Goal: Information Seeking & Learning: Check status

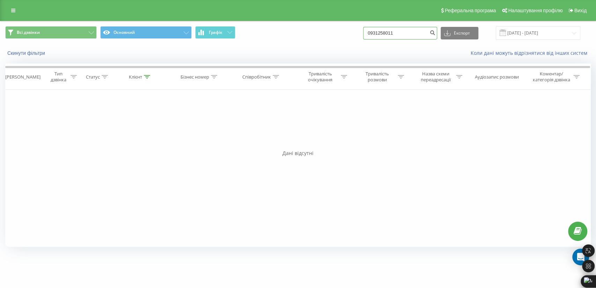
drag, startPoint x: 339, startPoint y: 33, endPoint x: 325, endPoint y: 33, distance: 13.6
click at [325, 33] on div "Всі дзвінки Основний Графік 0931258011 Експорт .csv .xls .xlsx 22.06.2025 - 22.…" at bounding box center [297, 33] width 585 height 14
paste input "0979485714"
type input "0979485714"
click at [18, 8] on link at bounding box center [13, 11] width 13 height 10
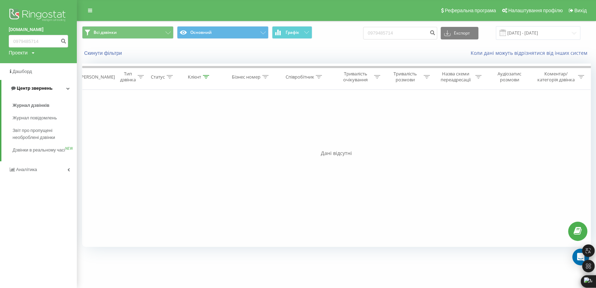
click at [34, 89] on span "Центр звернень" at bounding box center [35, 88] width 36 height 5
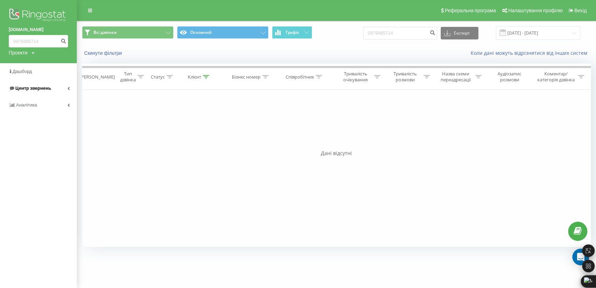
click at [34, 89] on span "Центр звернень" at bounding box center [33, 88] width 36 height 5
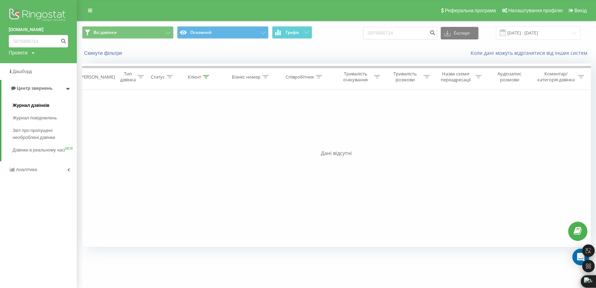
click at [30, 103] on span "Журнал дзвінків" at bounding box center [31, 105] width 37 height 7
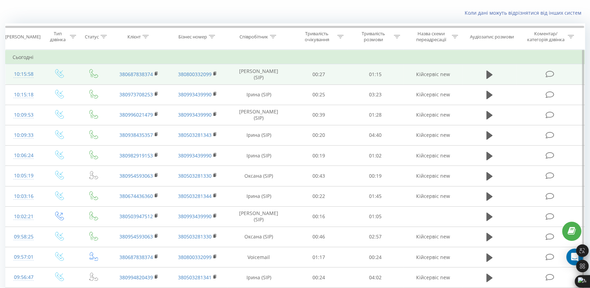
scroll to position [39, 0]
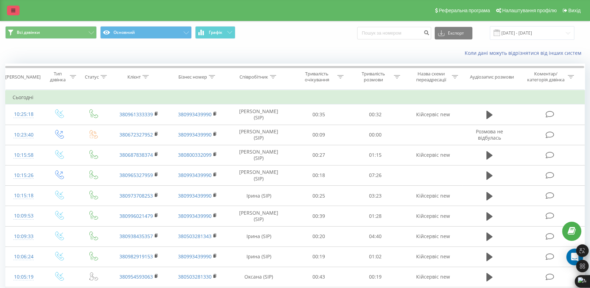
click at [14, 13] on icon at bounding box center [13, 10] width 4 height 5
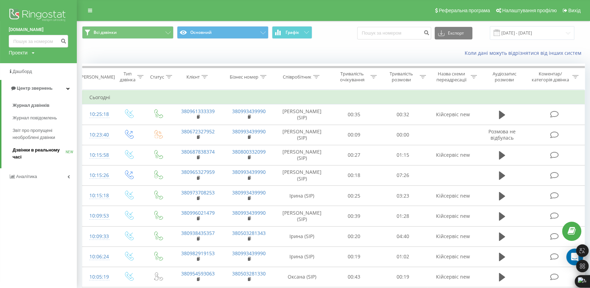
click at [48, 150] on span "Дзвінки в реальному часі" at bounding box center [39, 154] width 53 height 14
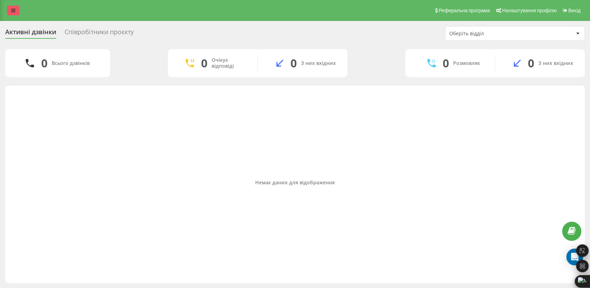
click at [15, 13] on link at bounding box center [13, 11] width 13 height 10
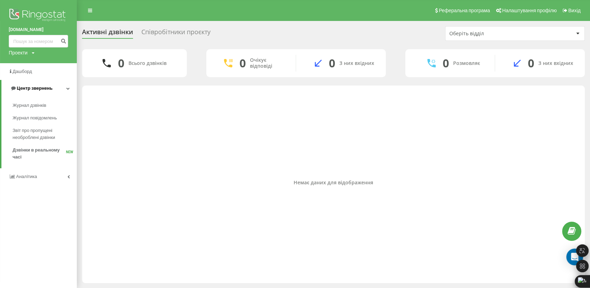
click at [37, 89] on span "Центр звернень" at bounding box center [35, 88] width 36 height 5
click at [37, 89] on span "Центр звернень" at bounding box center [33, 88] width 36 height 5
click at [35, 106] on span "Журнал дзвінків" at bounding box center [31, 105] width 37 height 7
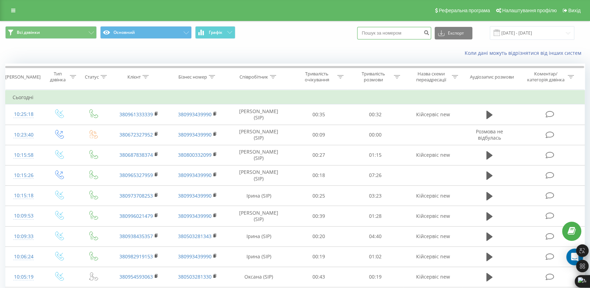
click at [400, 37] on input at bounding box center [394, 33] width 74 height 13
paste input "0971891673"
type input "0971891673"
click at [429, 31] on icon "submit" at bounding box center [427, 32] width 6 height 4
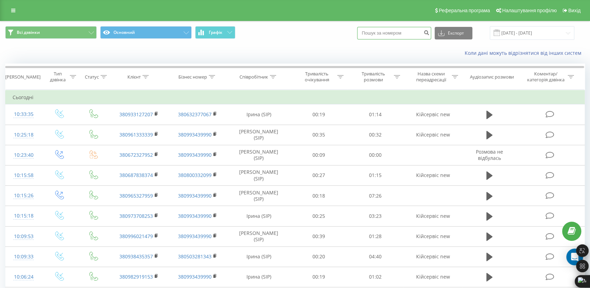
click at [391, 36] on input at bounding box center [394, 33] width 74 height 13
paste input "0976684971"
type input "0976684971"
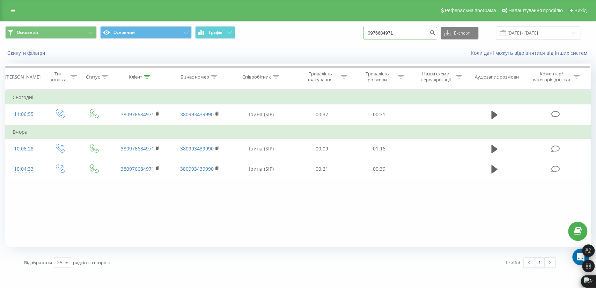
drag, startPoint x: 412, startPoint y: 34, endPoint x: 327, endPoint y: 29, distance: 85.7
click at [332, 31] on div "Основний Основний Графік 0976684971 Експорт .csv .xls .xlsx 22.06.2025 - 22.09.…" at bounding box center [297, 33] width 585 height 14
paste input "0683139344"
type input "0683139344"
click at [437, 36] on button "submit" at bounding box center [432, 33] width 9 height 13
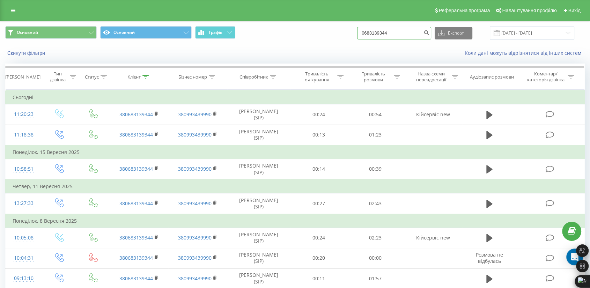
drag, startPoint x: 367, startPoint y: 31, endPoint x: 327, endPoint y: 29, distance: 39.2
click at [327, 29] on div "Основний Основний Графік 0683139344 Експорт .csv .xls .xlsx 22.06.2025 - 22.09.…" at bounding box center [295, 33] width 580 height 14
paste input "0684801609"
type input "0684801609"
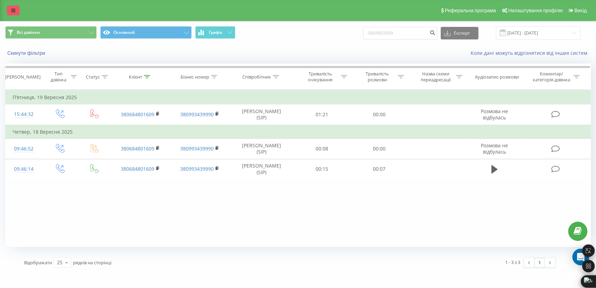
click at [14, 9] on icon at bounding box center [13, 10] width 4 height 5
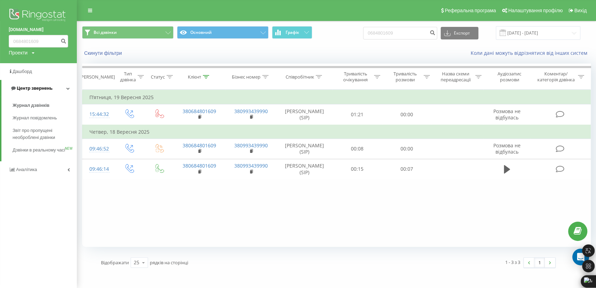
click at [34, 86] on span "Центр звернень" at bounding box center [35, 88] width 36 height 5
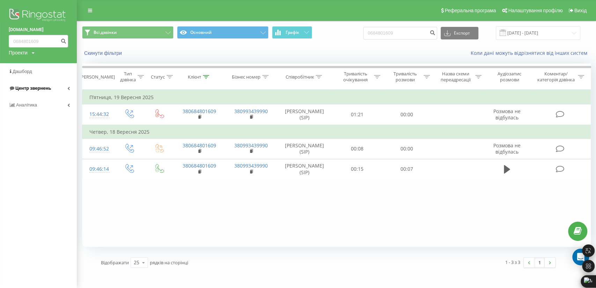
click at [34, 86] on span "Центр звернень" at bounding box center [33, 88] width 36 height 5
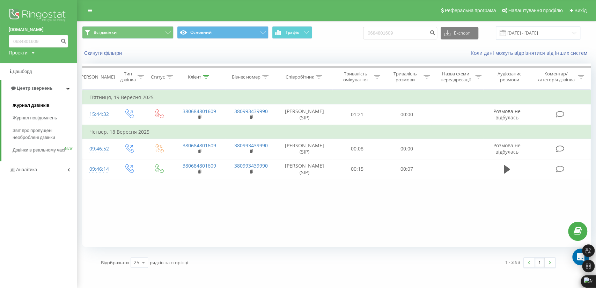
click at [32, 103] on span "Журнал дзвінків" at bounding box center [31, 105] width 37 height 7
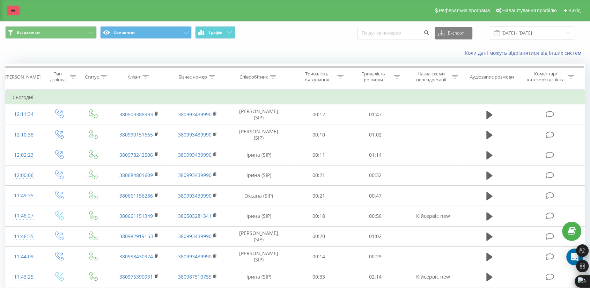
click at [15, 7] on link at bounding box center [13, 11] width 13 height 10
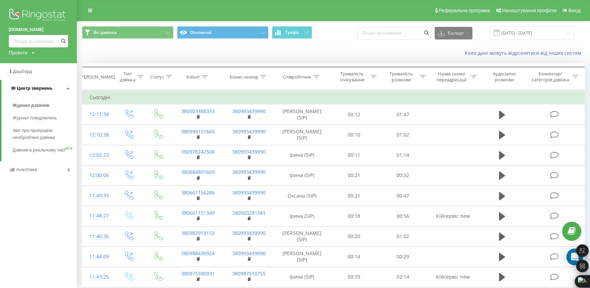
click at [30, 91] on span "Центр звернень" at bounding box center [35, 88] width 36 height 5
click at [32, 89] on span "Центр звернень" at bounding box center [33, 88] width 36 height 5
click at [35, 103] on span "Журнал дзвінків" at bounding box center [31, 105] width 37 height 7
